Goal: Task Accomplishment & Management: Use online tool/utility

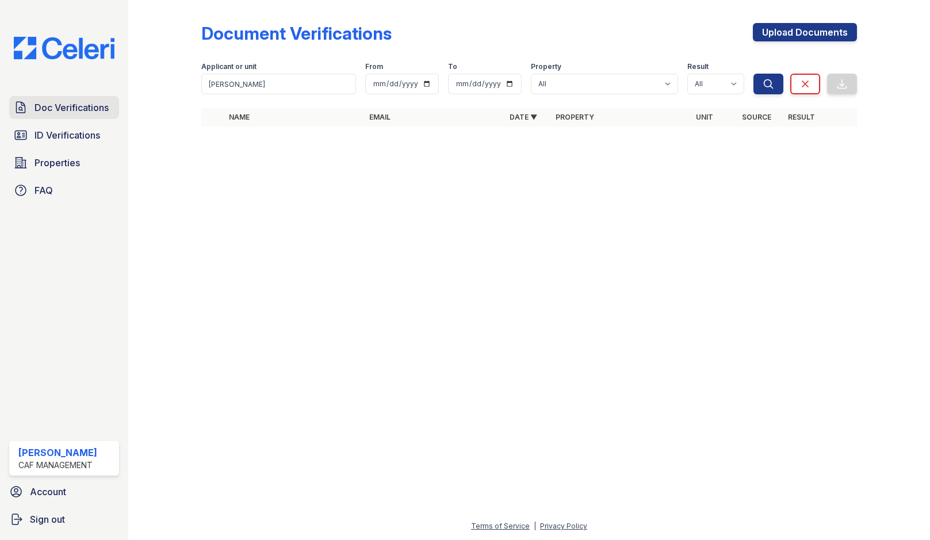
click at [68, 112] on span "Doc Verifications" at bounding box center [71, 108] width 74 height 14
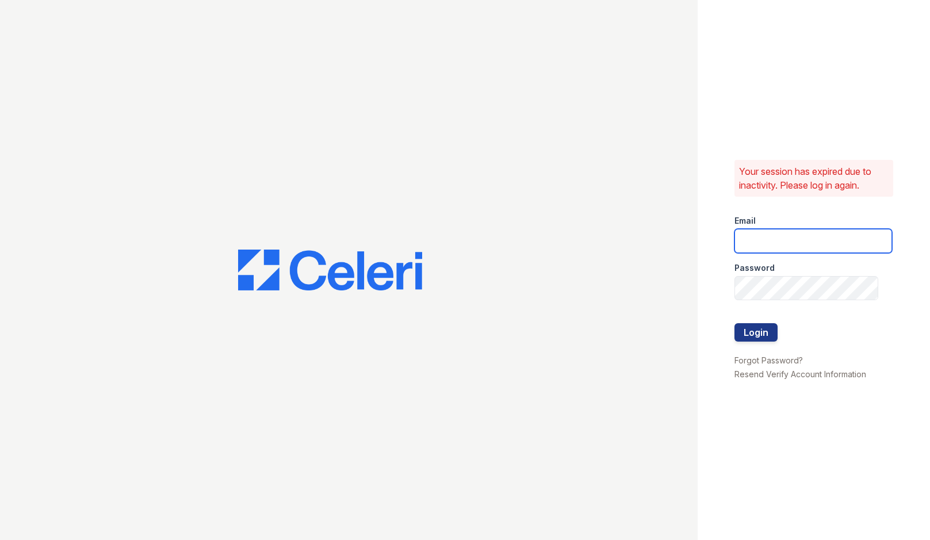
type input "haven1@cafmanagement.com"
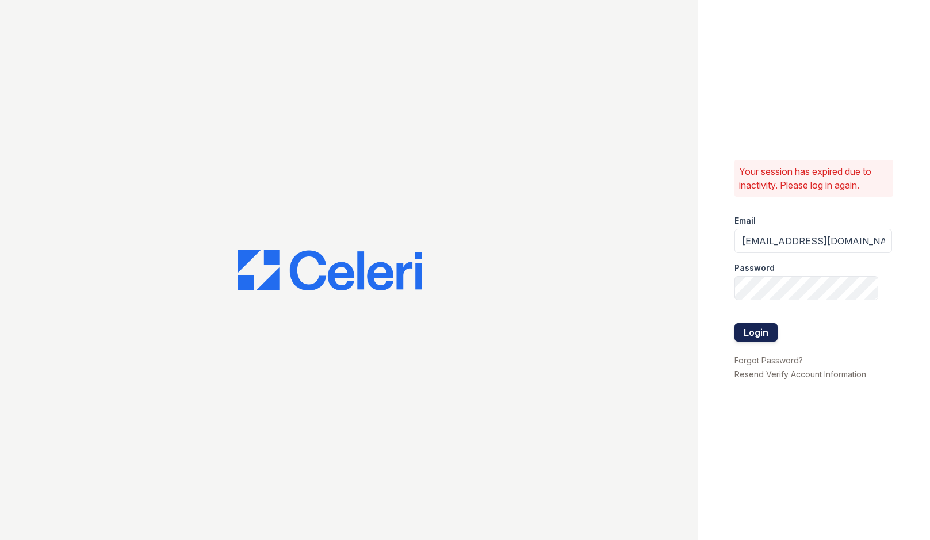
click at [767, 331] on button "Login" at bounding box center [755, 332] width 43 height 18
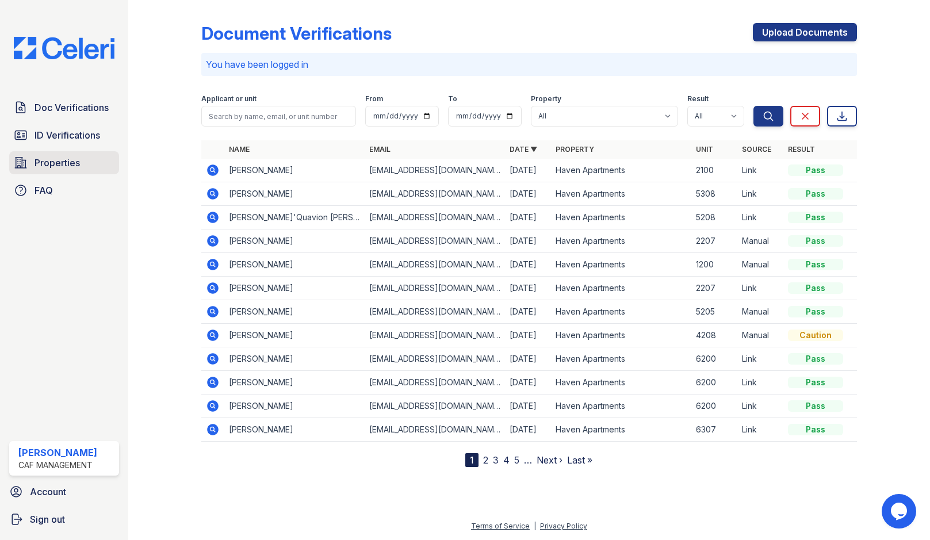
click at [50, 163] on span "Properties" at bounding box center [56, 163] width 45 height 14
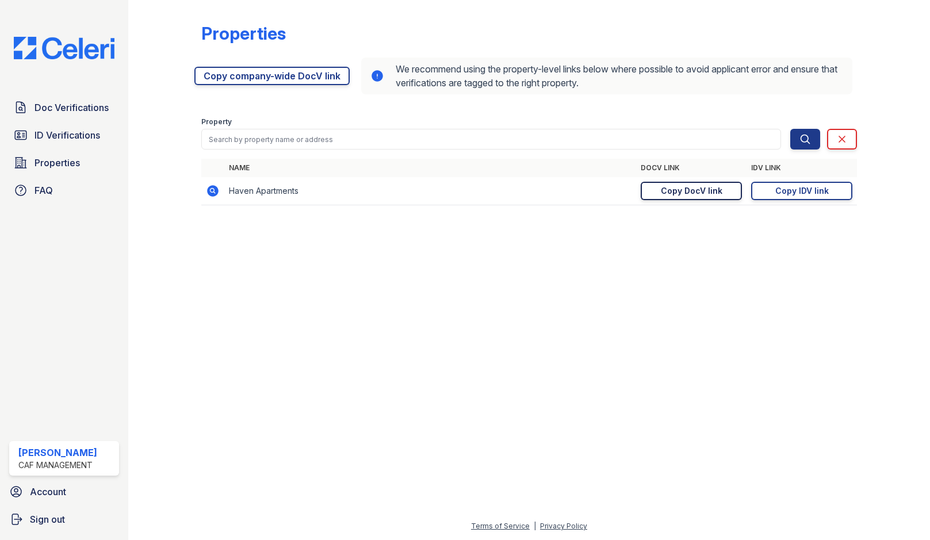
click at [713, 191] on div "Copy DocV link" at bounding box center [691, 190] width 62 height 11
click at [78, 87] on div "Doc Verifications ID Verifications Properties FAQ [PERSON_NAME] CAF Management …" at bounding box center [64, 270] width 128 height 540
click at [689, 191] on div "Copy DocV link" at bounding box center [691, 190] width 62 height 11
click at [898, 89] on div at bounding box center [884, 111] width 55 height 212
click at [682, 194] on div "Copy DocV link" at bounding box center [691, 190] width 62 height 11
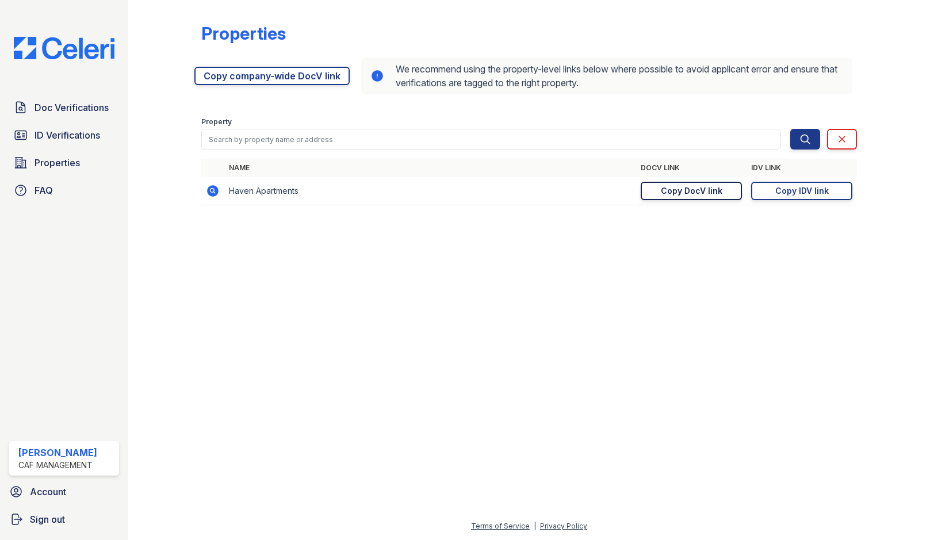
click at [929, 28] on div "Properties [URL][DOMAIN_NAME] Copy company-wide DocV link We recommend using th…" at bounding box center [528, 270] width 801 height 540
click at [774, 190] on link "Copy IDV link Copy link" at bounding box center [801, 191] width 101 height 18
